Goal: Task Accomplishment & Management: Manage account settings

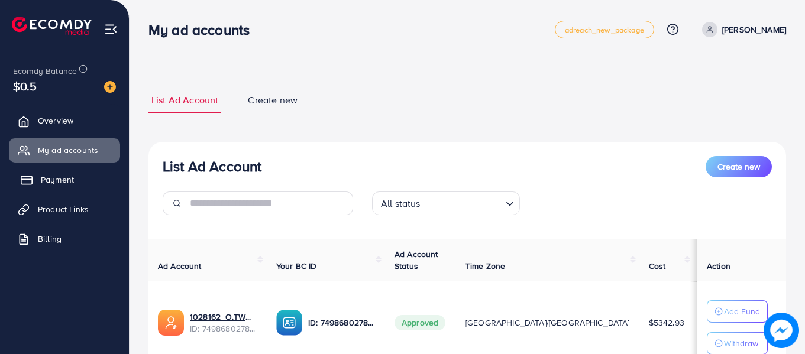
click at [54, 179] on span "Payment" at bounding box center [57, 180] width 33 height 12
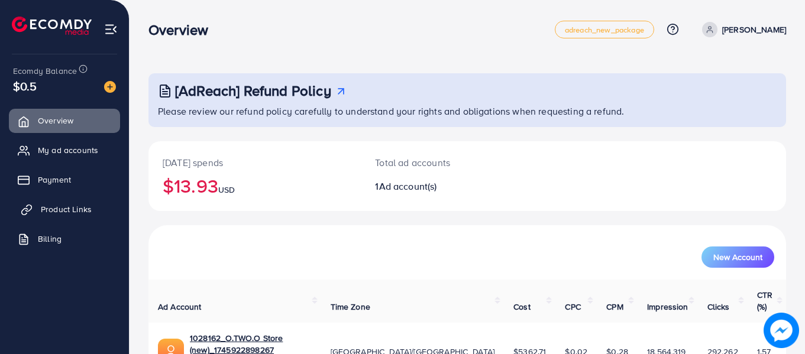
click at [85, 205] on span "Product Links" at bounding box center [66, 209] width 51 height 12
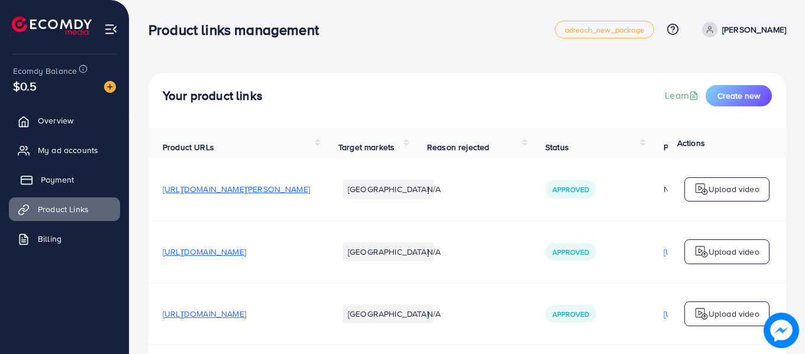
click at [67, 182] on span "Payment" at bounding box center [57, 180] width 33 height 12
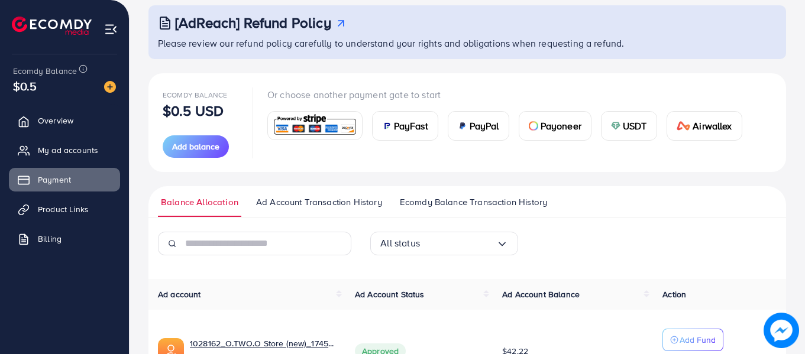
scroll to position [157, 0]
